Goal: Find specific page/section: Find specific page/section

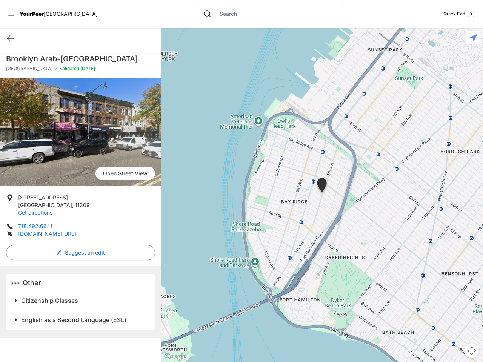
click at [11, 14] on icon at bounding box center [11, 14] width 6 height 5
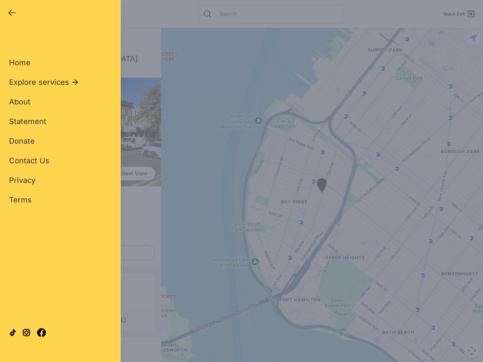
click at [11, 38] on div "Home Explore services About Statement Donate Contact Us Privacy Terms" at bounding box center [60, 119] width 103 height 172
click at [80, 263] on div "Single Adult Families Soup Kitchen Food Pantry Toiletries Restrooms Showers Lau…" at bounding box center [60, 172] width 103 height 279
click at [16, 311] on div "Single Adult Families Soup Kitchen Food Pantry Toiletries Restrooms Showers Lau…" at bounding box center [60, 172] width 103 height 279
click at [83, 311] on div "Single Adult Families Soup Kitchen Food Pantry Toiletries Restrooms Showers Lau…" at bounding box center [60, 172] width 103 height 279
click at [16, 330] on icon at bounding box center [13, 333] width 8 height 8
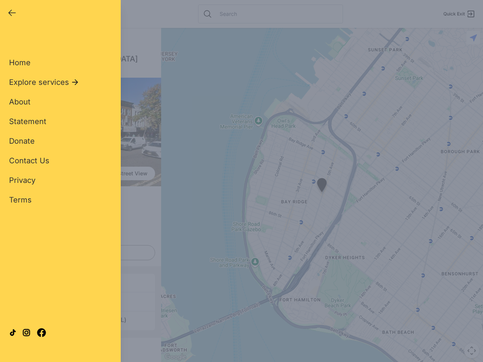
click at [83, 330] on div at bounding box center [60, 332] width 103 height 41
click at [322, 195] on div "Close panel YourPeer [GEOGRAPHIC_DATA] Quick Exit Single Adult Families Soup Ki…" at bounding box center [241, 181] width 483 height 362
